Goal: Information Seeking & Learning: Learn about a topic

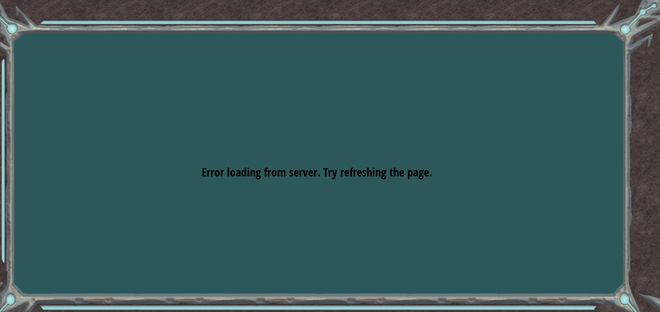
click at [558, 54] on div "Goals Error loading from server. Try refreshing the page. You'll need to join a…" at bounding box center [330, 156] width 660 height 312
